Goal: Transaction & Acquisition: Book appointment/travel/reservation

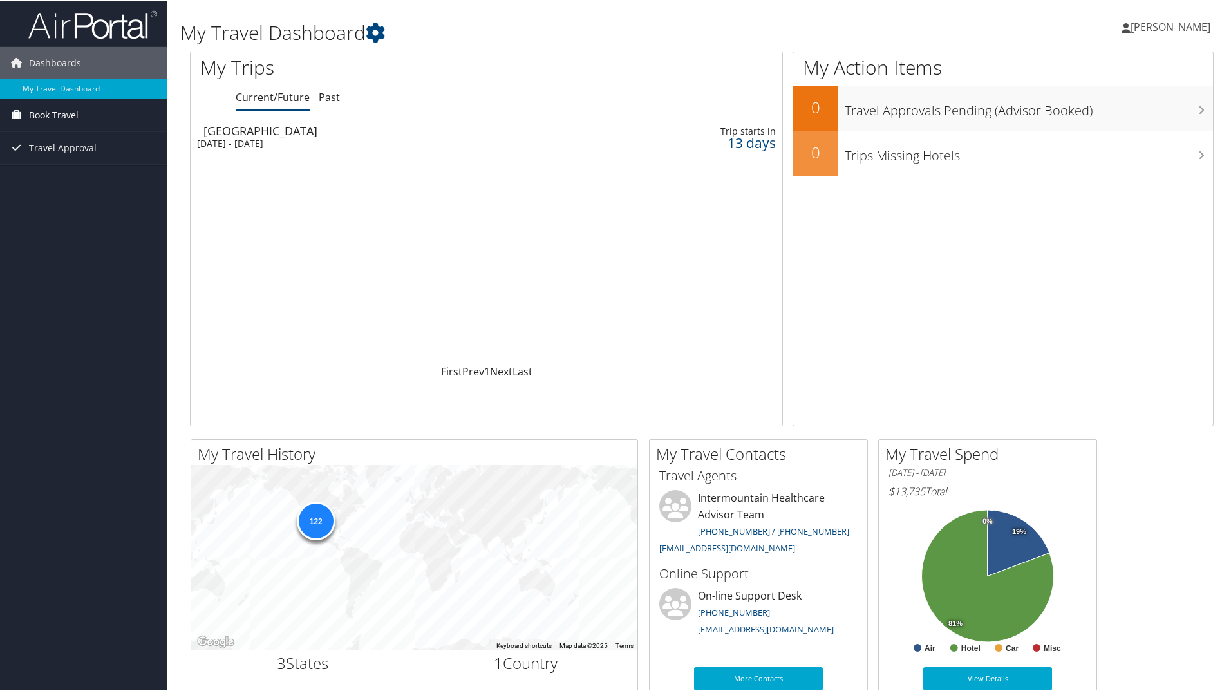
click at [51, 114] on span "Book Travel" at bounding box center [54, 114] width 50 height 32
click at [60, 159] on link "Book/Manage Online Trips" at bounding box center [83, 158] width 167 height 19
click at [1181, 30] on span "[PERSON_NAME]" at bounding box center [1170, 26] width 80 height 14
click at [60, 115] on span "Book Travel" at bounding box center [54, 114] width 50 height 32
click at [60, 154] on link "Book/Manage Online Trips" at bounding box center [83, 158] width 167 height 19
